Goal: Transaction & Acquisition: Purchase product/service

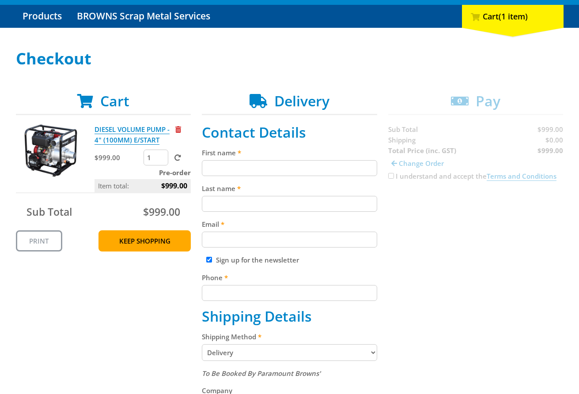
scroll to position [93, 0]
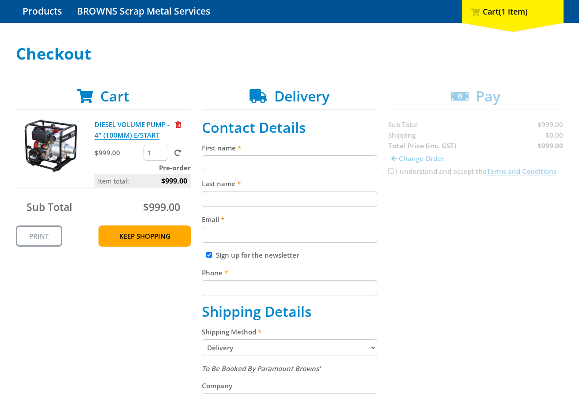
click at [287, 169] on input "First name" at bounding box center [289, 163] width 175 height 16
paste input "[PERSON_NAME]"
type input "[PERSON_NAME]"
click at [212, 198] on input "Last name" at bounding box center [289, 199] width 175 height 16
paste input "[PERSON_NAME]"
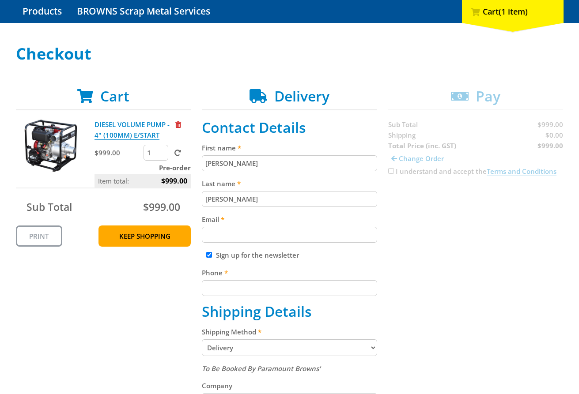
type input "[PERSON_NAME]"
click at [259, 238] on input "Email" at bounding box center [289, 235] width 175 height 16
paste input "[EMAIL_ADDRESS][DOMAIN_NAME]"
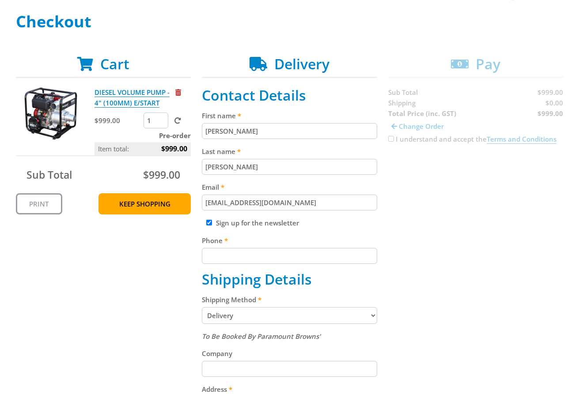
scroll to position [140, 0]
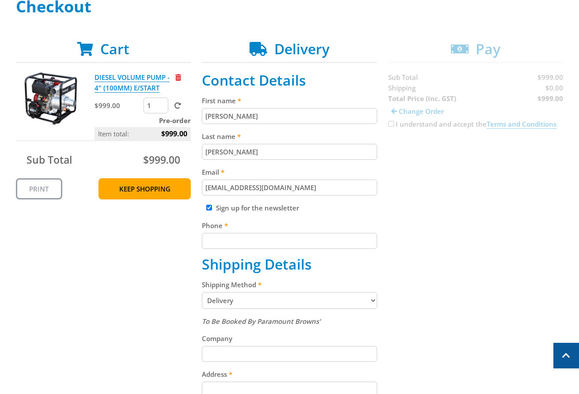
type input "[EMAIL_ADDRESS][DOMAIN_NAME]"
click at [286, 240] on input "Phone" at bounding box center [289, 241] width 175 height 16
paste input "[PHONE_NUMBER]"
type input "[PHONE_NUMBER]"
click at [454, 230] on div "Cart DIESEL VOLUME PUMP - 4" (100MM) E/START $999.00 1 Pre-order Item total: $9…" at bounding box center [289, 347] width 547 height 612
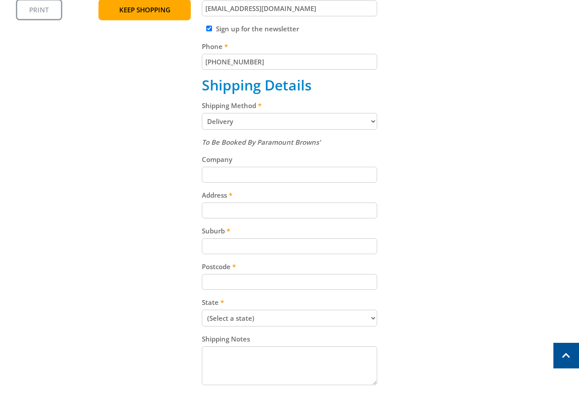
scroll to position [321, 0]
click at [267, 120] on select "Pickup from Gepps Cross Delivery" at bounding box center [289, 120] width 175 height 17
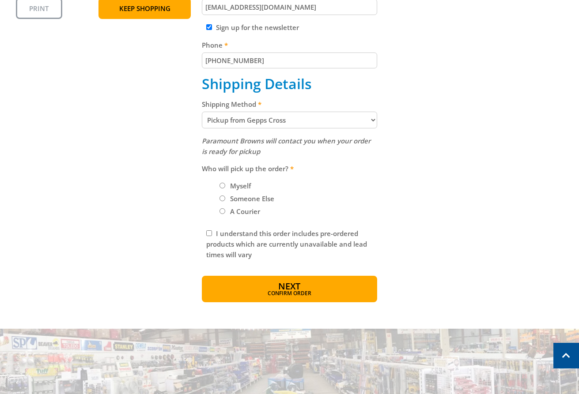
click at [282, 122] on select "Pickup from Gepps Cross Delivery" at bounding box center [289, 120] width 175 height 17
select select "Delivery"
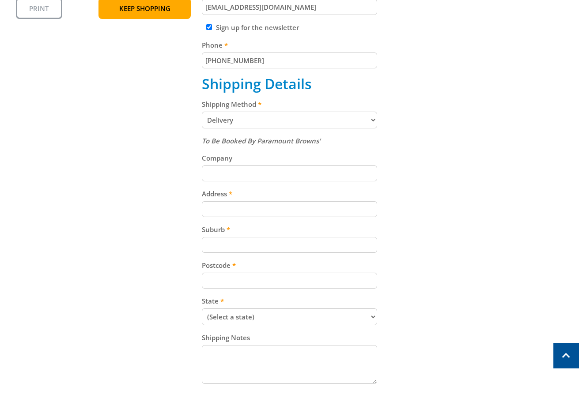
click at [262, 211] on input "Address" at bounding box center [289, 209] width 175 height 16
paste input "[STREET_ADDRESS]"
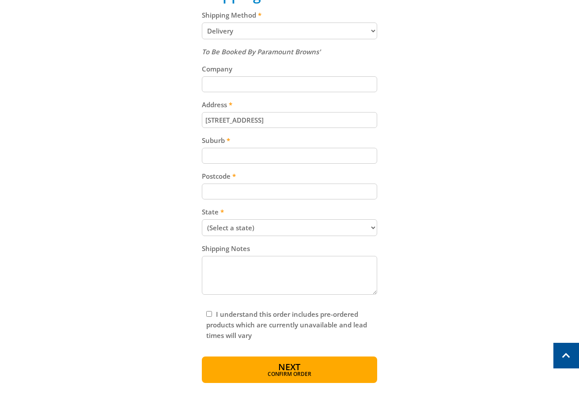
scroll to position [473, 0]
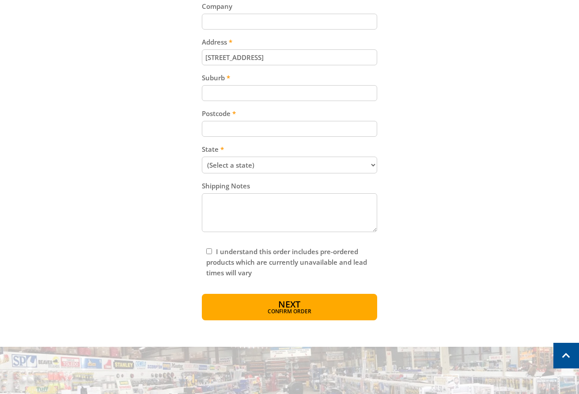
type input "[STREET_ADDRESS]"
drag, startPoint x: 223, startPoint y: 94, endPoint x: 229, endPoint y: 97, distance: 7.1
click at [226, 95] on input "Suburb" at bounding box center [289, 93] width 175 height 16
paste input "Gepps Cross"
type input "Gepps Cross"
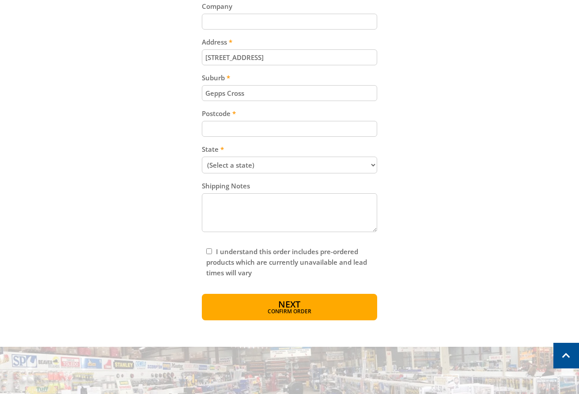
click at [259, 129] on input "Postcode" at bounding box center [289, 129] width 175 height 16
paste input "5094"
type input "5094"
click at [288, 169] on div "To Be Booked By Paramount Browns' Company Address [STREET_ADDRESS] Suburb Gepps…" at bounding box center [289, 109] width 175 height 251
select select "SA"
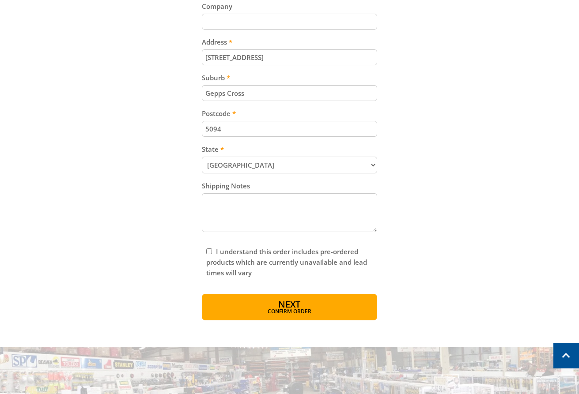
click at [202, 157] on select "(Select a state) [GEOGRAPHIC_DATA] [GEOGRAPHIC_DATA] [GEOGRAPHIC_DATA] [GEOGRAP…" at bounding box center [289, 165] width 175 height 17
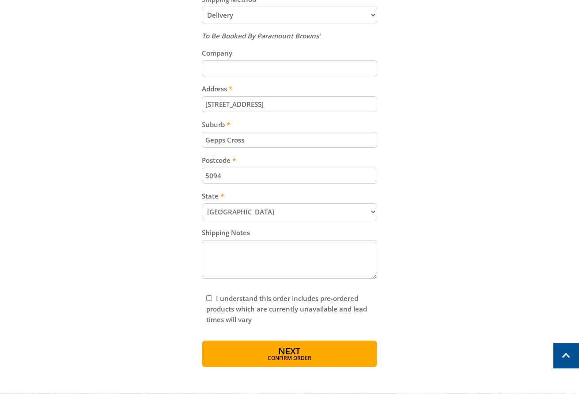
scroll to position [603, 0]
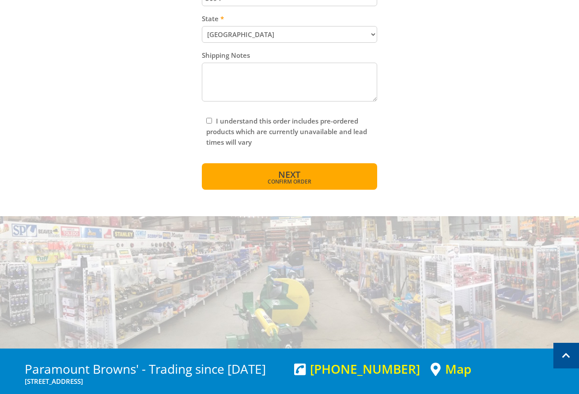
click at [278, 176] on span "Next" at bounding box center [289, 175] width 22 height 12
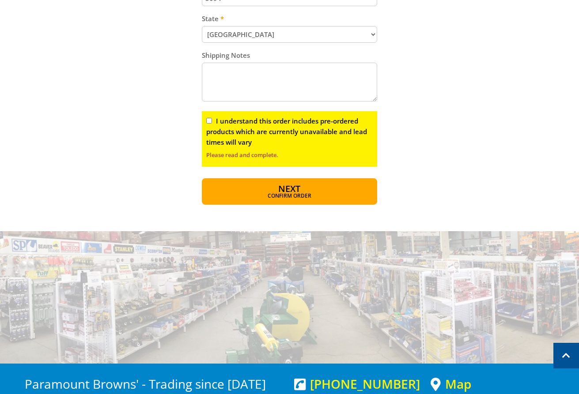
click at [207, 121] on input "I understand this order includes pre-ordered products which are currently unava…" at bounding box center [209, 121] width 6 height 6
checkbox input "true"
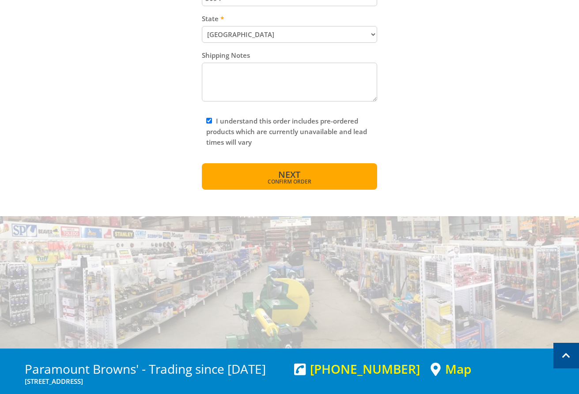
click at [286, 181] on span "Confirm order" at bounding box center [289, 181] width 137 height 5
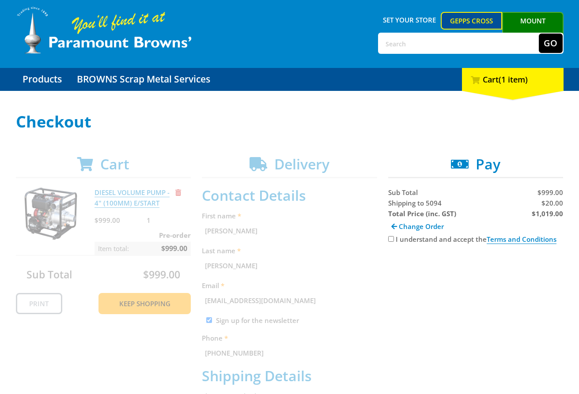
scroll to position [28, 0]
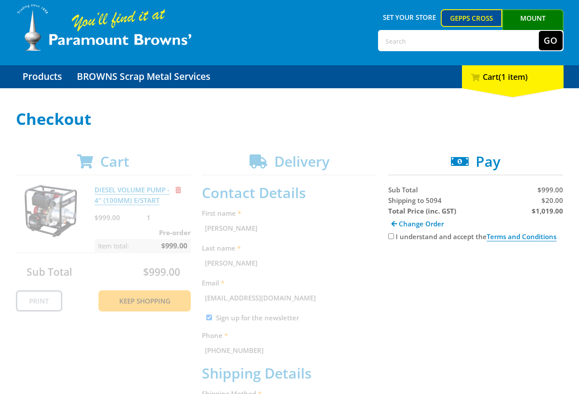
click at [401, 197] on span "Shipping to 5094" at bounding box center [414, 200] width 53 height 9
copy span "Shipping"
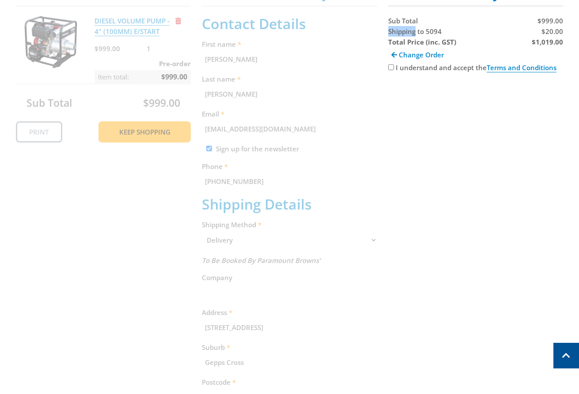
scroll to position [0, 0]
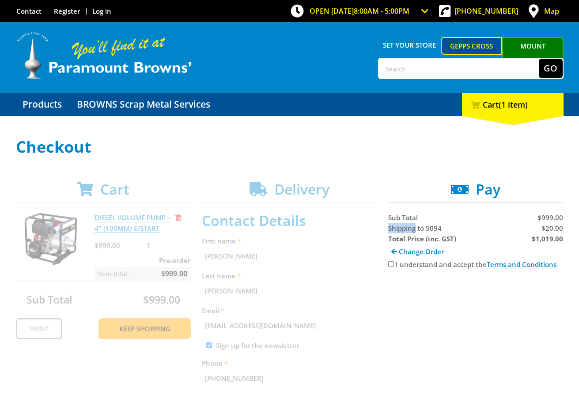
click at [391, 265] on input "I understand and accept the Terms and Conditions" at bounding box center [391, 264] width 6 height 6
checkbox input "true"
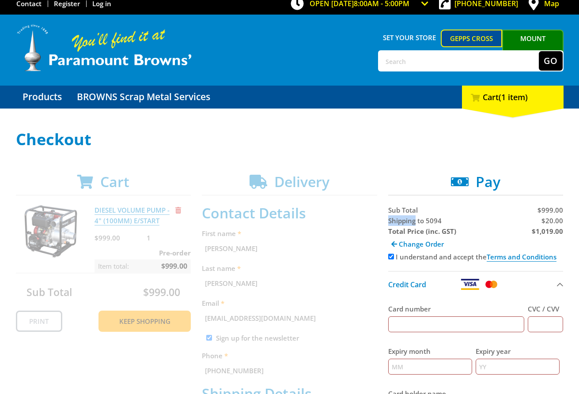
scroll to position [9, 0]
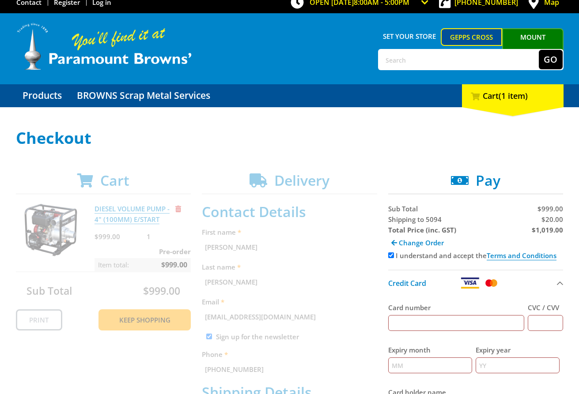
click at [419, 319] on input "Card number" at bounding box center [456, 323] width 136 height 16
type input "[CREDIT_CARD_NUMBER]"
type input "123"
type input "12"
type input "2027"
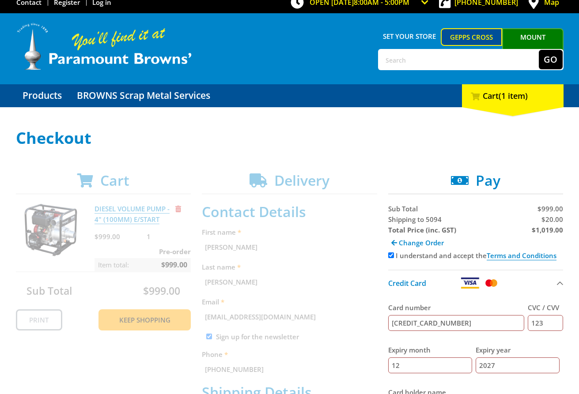
type input "fg dfgdfg"
click at [397, 220] on span "Shipping to 5094" at bounding box center [414, 219] width 53 height 9
copy span "Shipping"
click at [553, 220] on span "$20.00" at bounding box center [552, 219] width 22 height 9
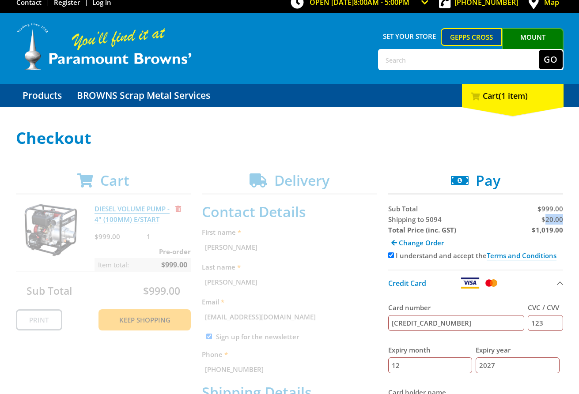
click at [553, 220] on span "$20.00" at bounding box center [552, 219] width 22 height 9
copy span "20.00"
click at [542, 230] on strong "$1,019.00" at bounding box center [546, 230] width 31 height 9
copy strong "1,019.00"
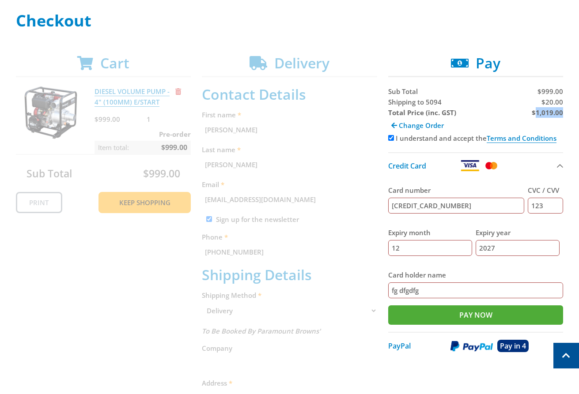
scroll to position [115, 0]
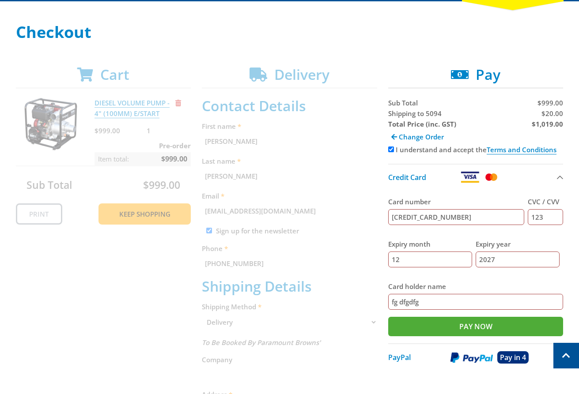
click at [521, 60] on div "Cart DIESEL VOLUME PUMP - 4" (100MM) E/START $999.00 1 Pre-order Item total: $9…" at bounding box center [289, 358] width 547 height 621
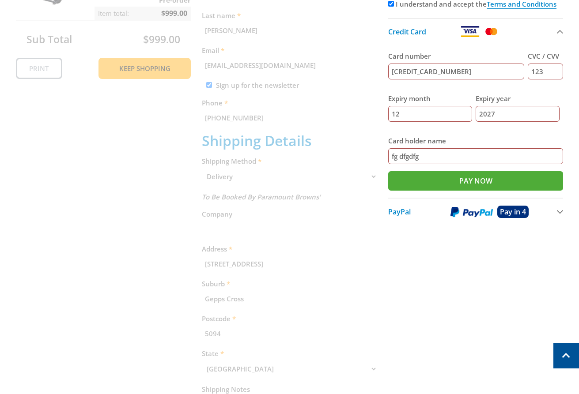
scroll to position [0, 0]
